Goal: Information Seeking & Learning: Understand process/instructions

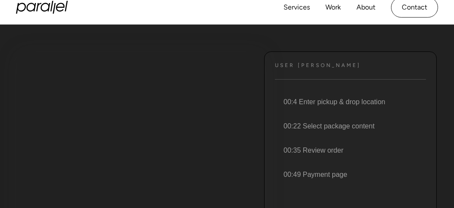
scroll to position [86, 0]
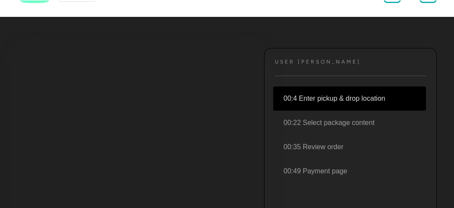
click at [329, 98] on li "00:4 Enter pickup & drop location" at bounding box center [349, 98] width 153 height 24
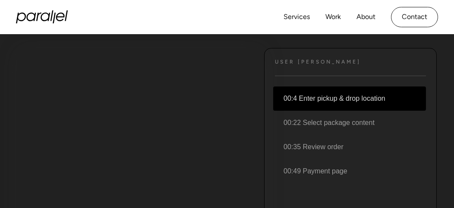
click at [331, 97] on li "00:4 Enter pickup & drop location" at bounding box center [349, 98] width 153 height 24
click at [294, 97] on li "00:4 Enter pickup & drop location" at bounding box center [349, 98] width 153 height 24
click at [374, 96] on li "00:4 Enter pickup & drop location" at bounding box center [349, 98] width 153 height 24
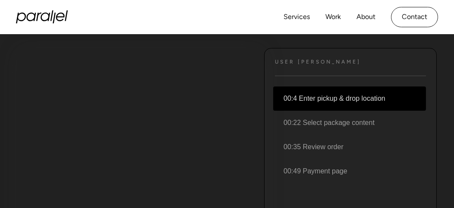
click at [357, 100] on li "00:4 Enter pickup & drop location" at bounding box center [349, 98] width 153 height 24
click at [292, 95] on li "00:4 Enter pickup & drop location" at bounding box center [349, 98] width 153 height 24
